Goal: Information Seeking & Learning: Learn about a topic

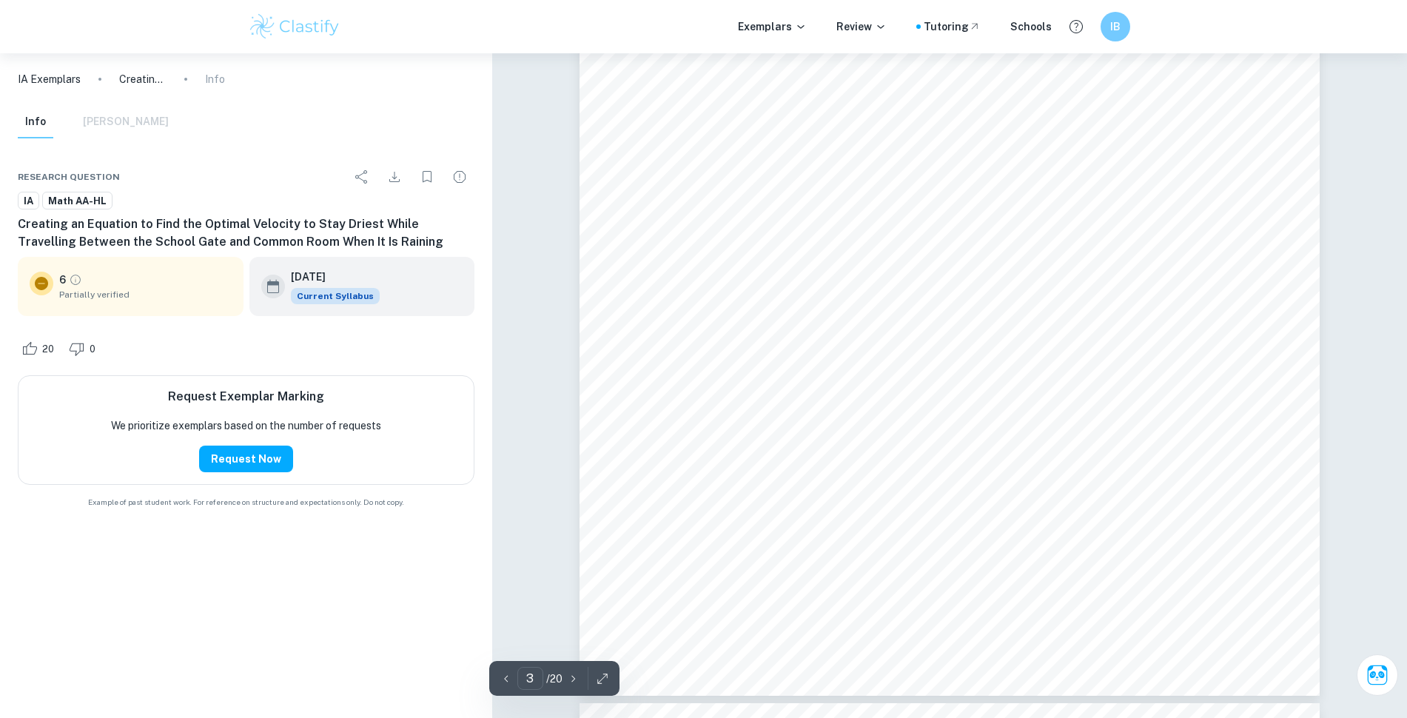
scroll to position [2639, 0]
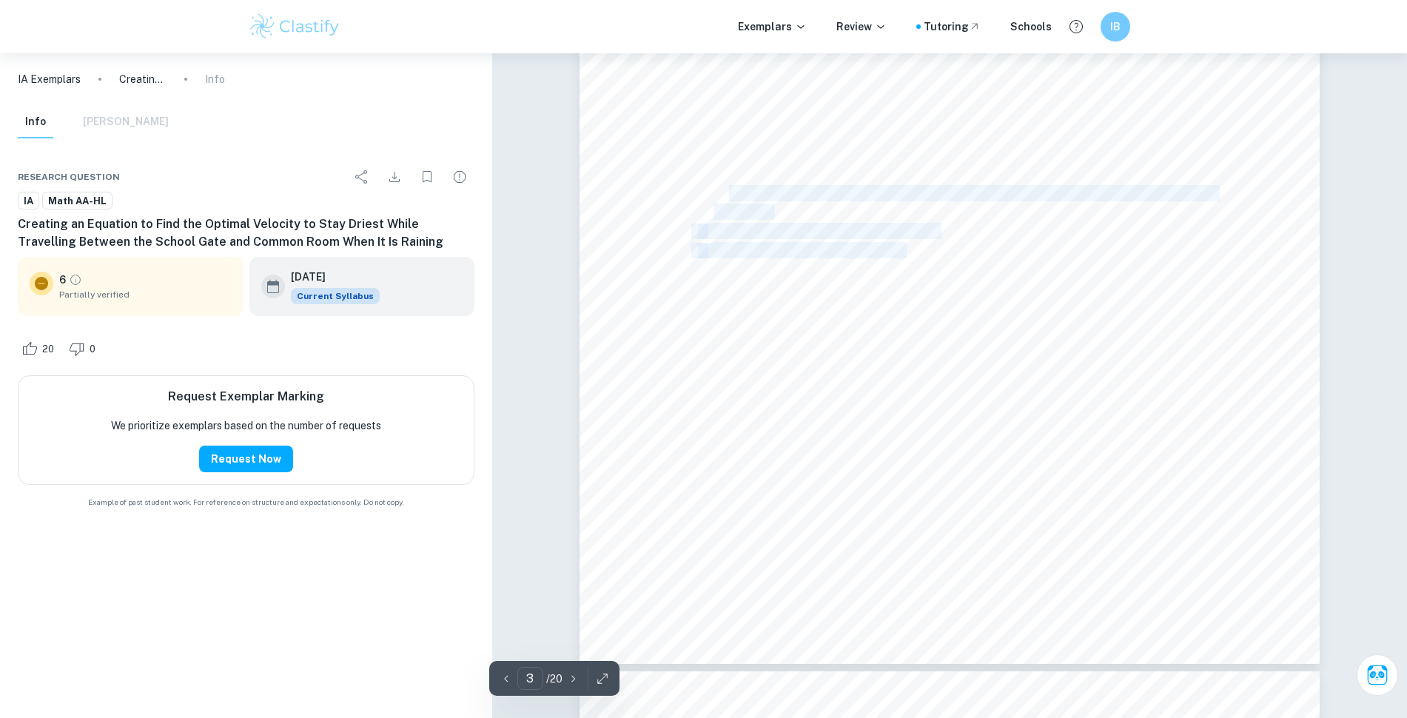
drag, startPoint x: 860, startPoint y: 229, endPoint x: 906, endPoint y: 245, distance: 48.4
click at [906, 245] on div "Plan The mathematical concepts I will be using for my investigation are:  [PER…" at bounding box center [950, 140] width 740 height 1047
click at [906, 245] on span "Rain falls downwards exactly perpendicular relative to the ground." at bounding box center [893, 250] width 358 height 15
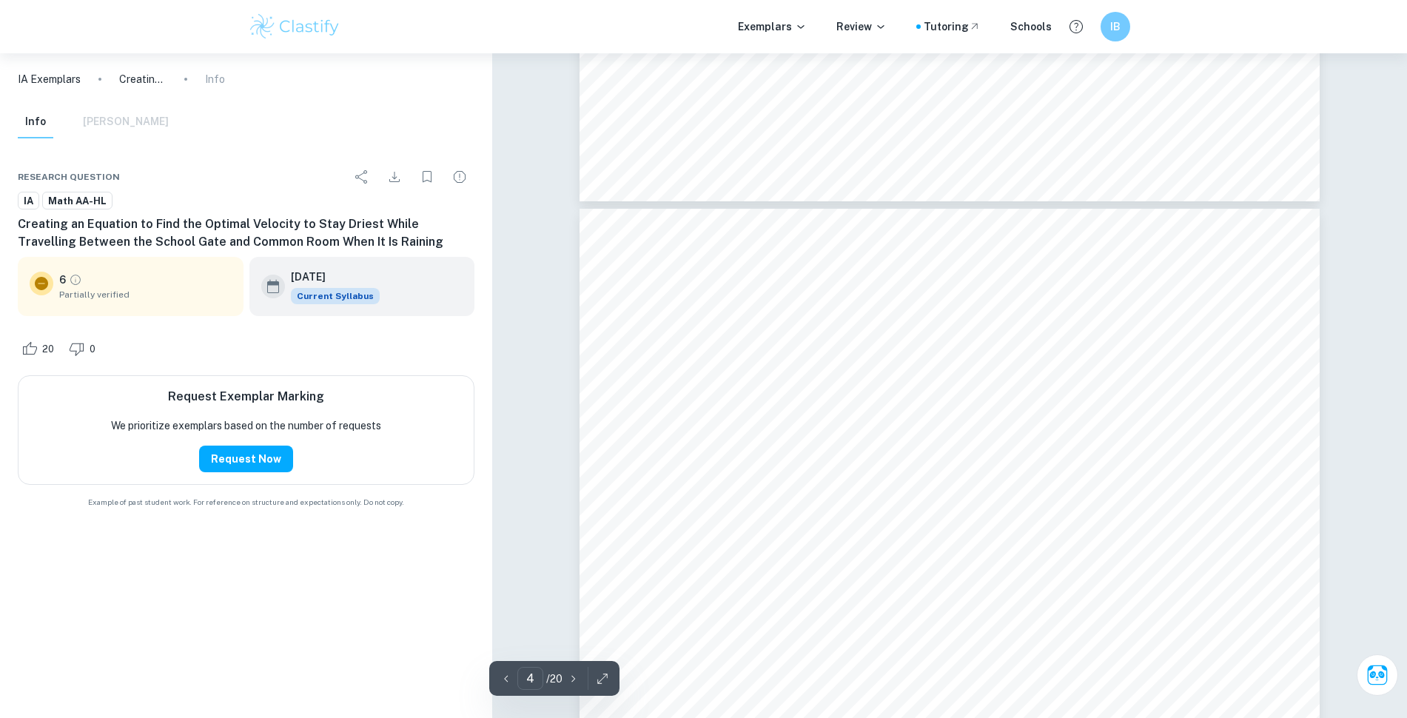
scroll to position [3194, 0]
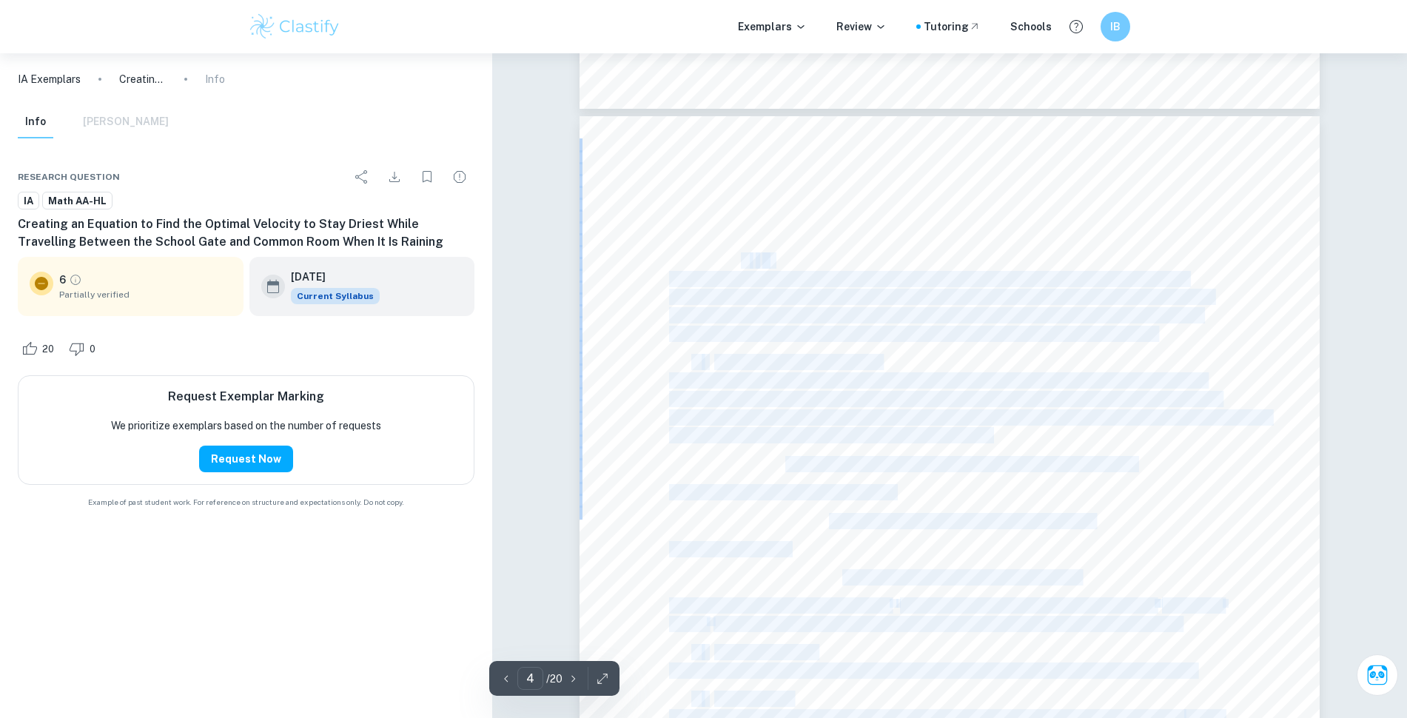
drag, startPoint x: 743, startPoint y: 258, endPoint x: 776, endPoint y: 255, distance: 32.7
click at [776, 255] on div "Calculations Based on this model, I am going to consider the vertical and horiz…" at bounding box center [950, 639] width 740 height 1047
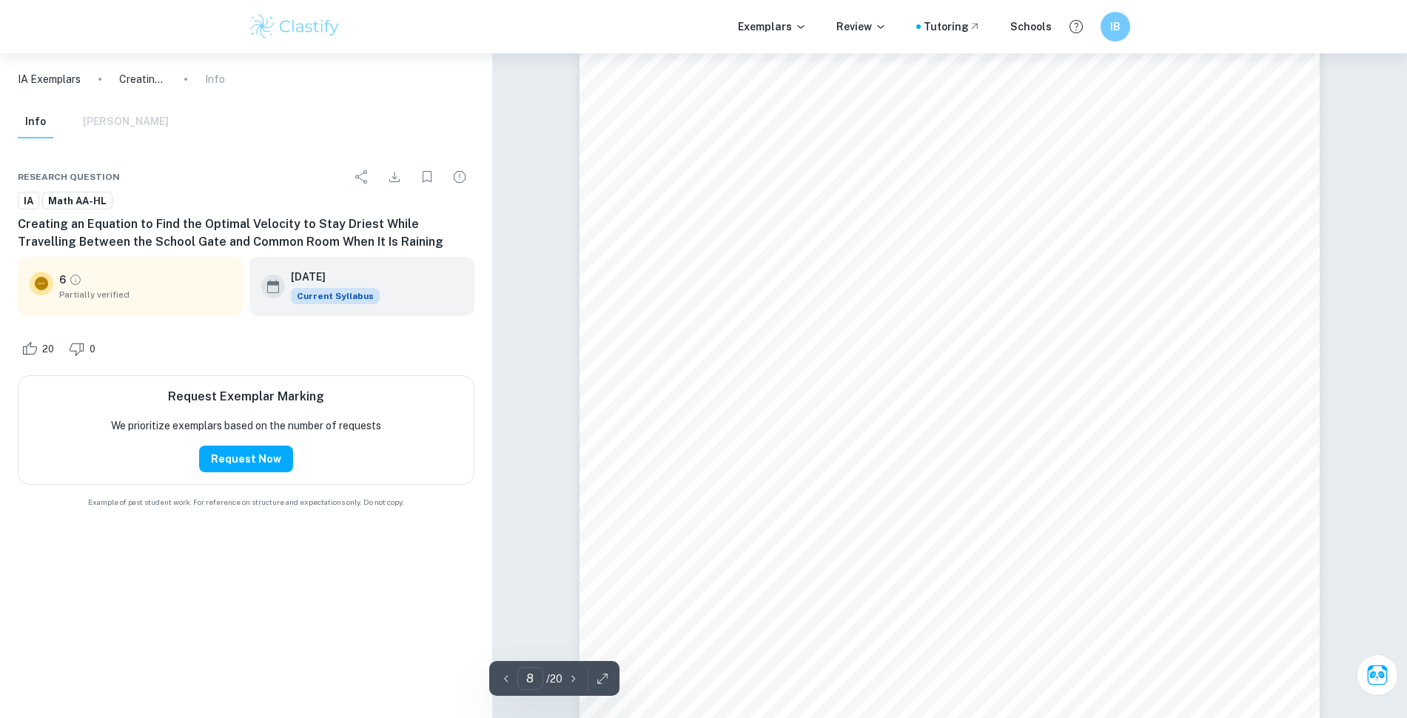
scroll to position [7449, 0]
click at [869, 414] on div "Total volume of rain received vertically (mL) = density of rain (mL m -3 ) × fa…" at bounding box center [950, 599] width 740 height 1047
click at [861, 406] on span "This results in this graph with asymptotes at x=0" at bounding box center [802, 399] width 267 height 15
click at [801, 406] on span "This results in this graph with asymptotes at x=0" at bounding box center [802, 399] width 267 height 15
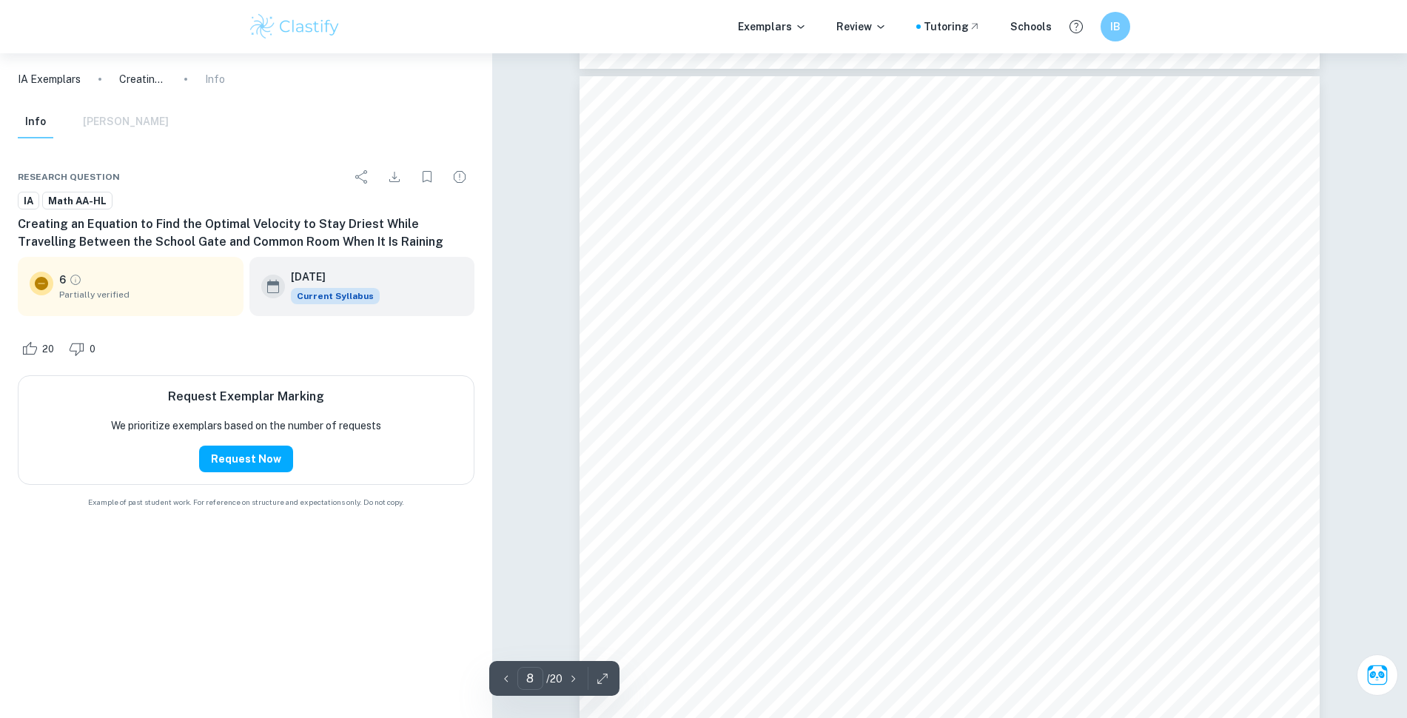
scroll to position [7357, 0]
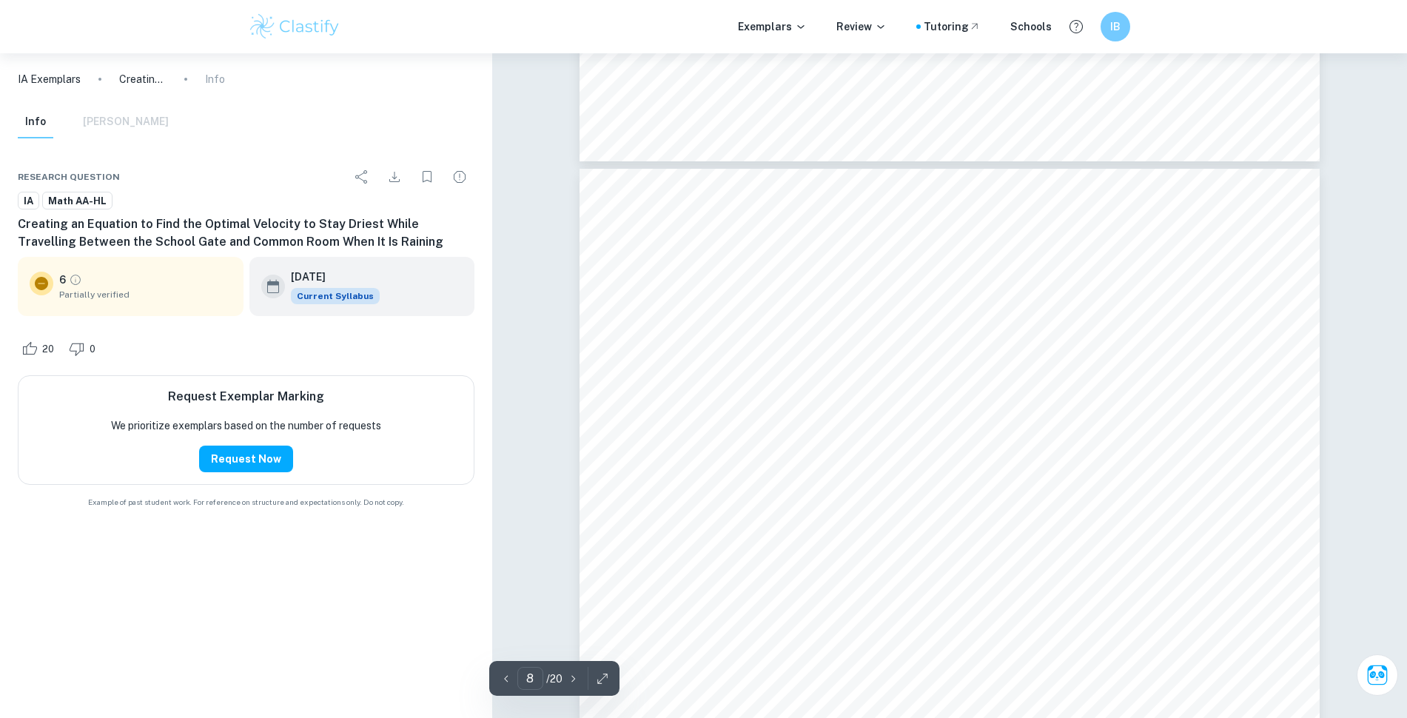
drag, startPoint x: 963, startPoint y: 276, endPoint x: 1199, endPoint y: 289, distance: 236.4
click at [1199, 289] on div "Total volume of rain received vertically (mL) = density of rain (mL m -3 ) × fa…" at bounding box center [950, 692] width 740 height 1047
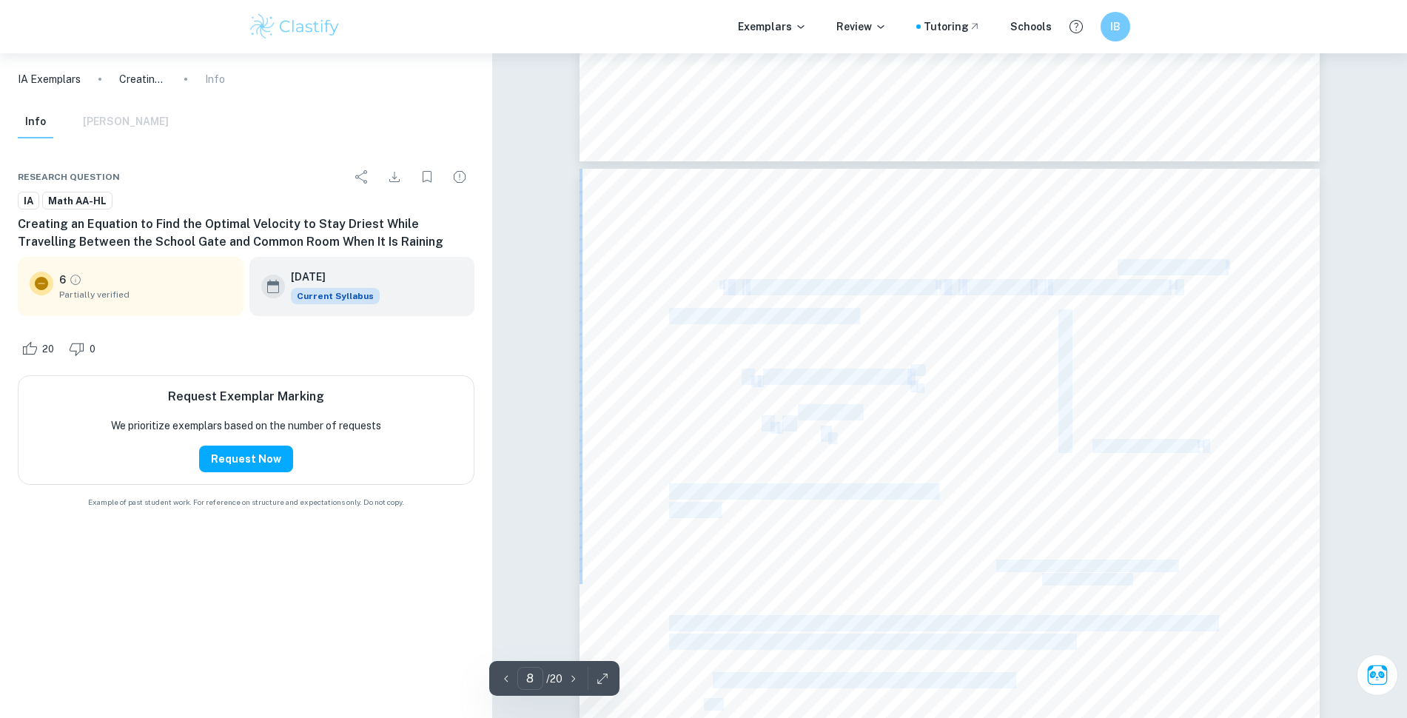
drag, startPoint x: 984, startPoint y: 242, endPoint x: 793, endPoint y: 270, distance: 193.0
click at [847, 245] on div "Total volume of rain received vertically (mL) = density of rain (mL m -3 ) × fa…" at bounding box center [950, 692] width 740 height 1047
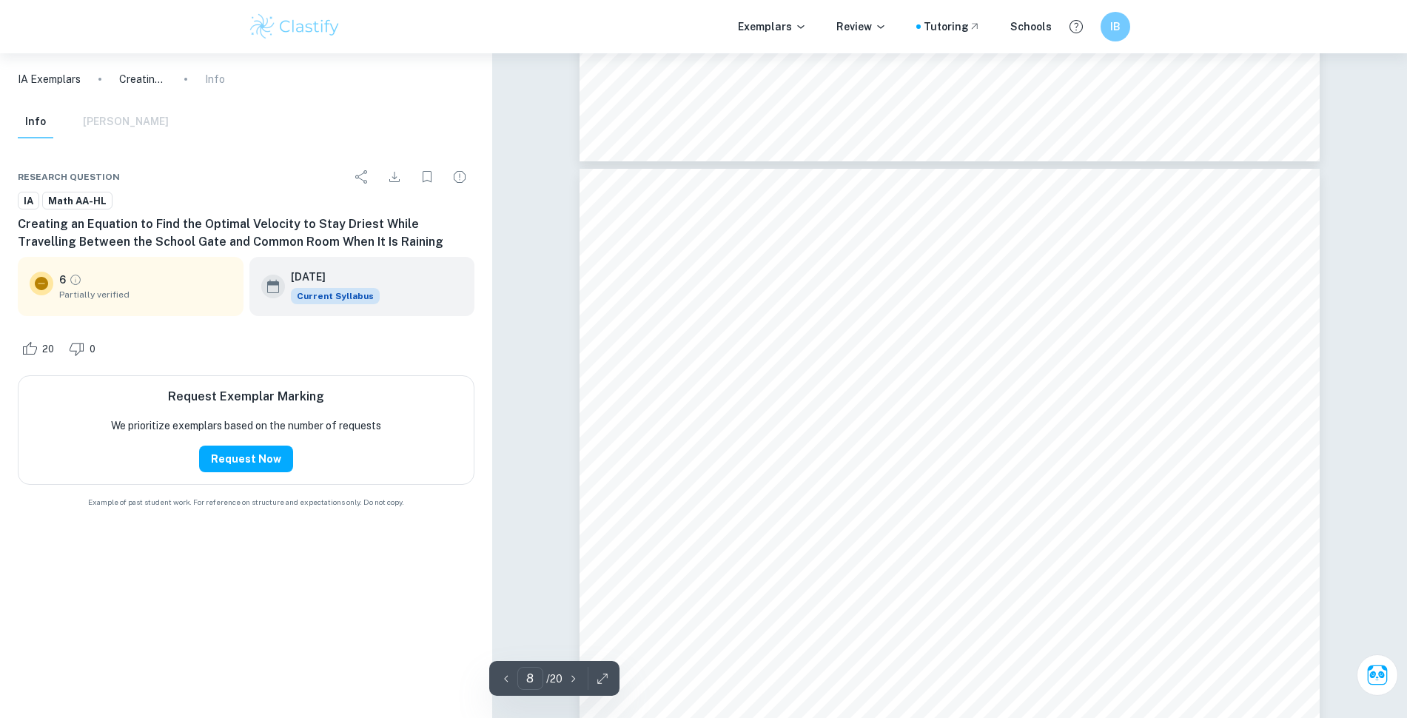
click at [766, 295] on span "vertical exposure area of person (m" at bounding box center [840, 287] width 189 height 15
